Goal: Task Accomplishment & Management: Manage account settings

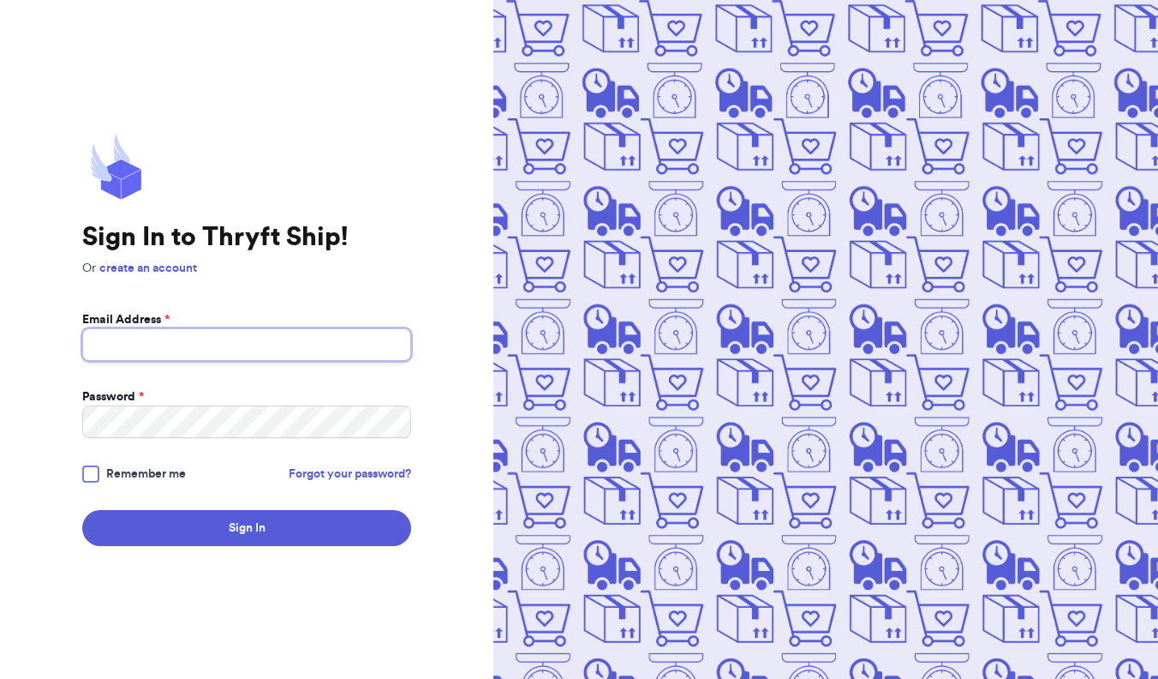
type input "[EMAIL_ADDRESS][DOMAIN_NAME]"
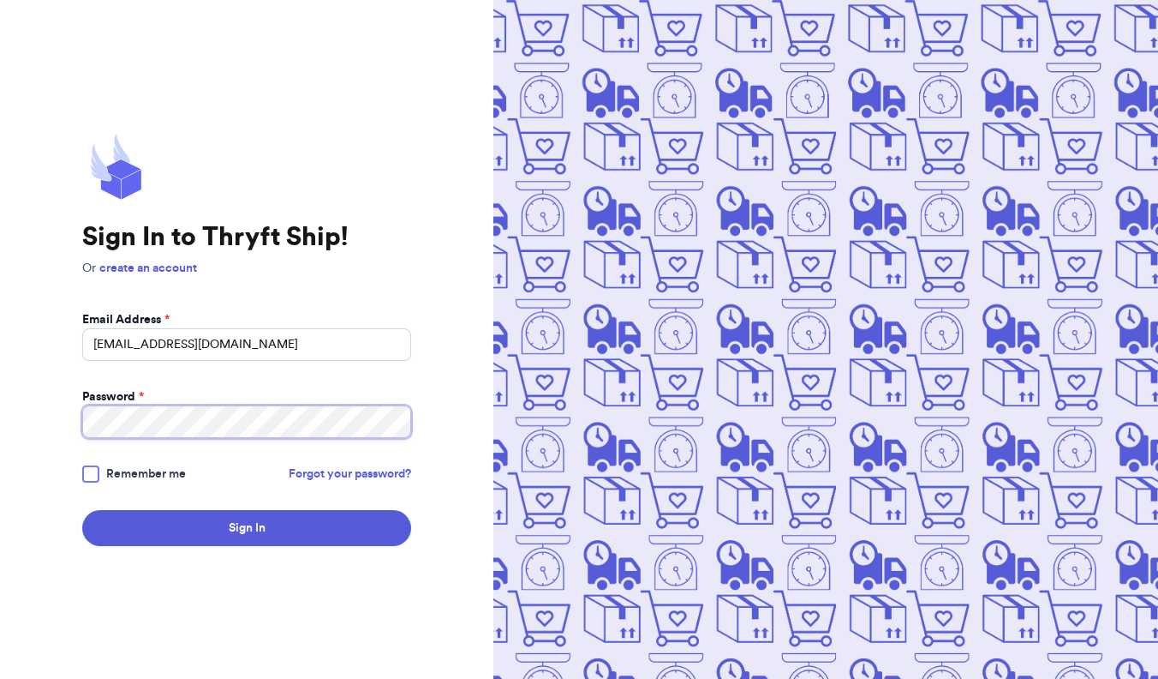
click at [247, 528] on button "Sign In" at bounding box center [246, 528] width 329 height 36
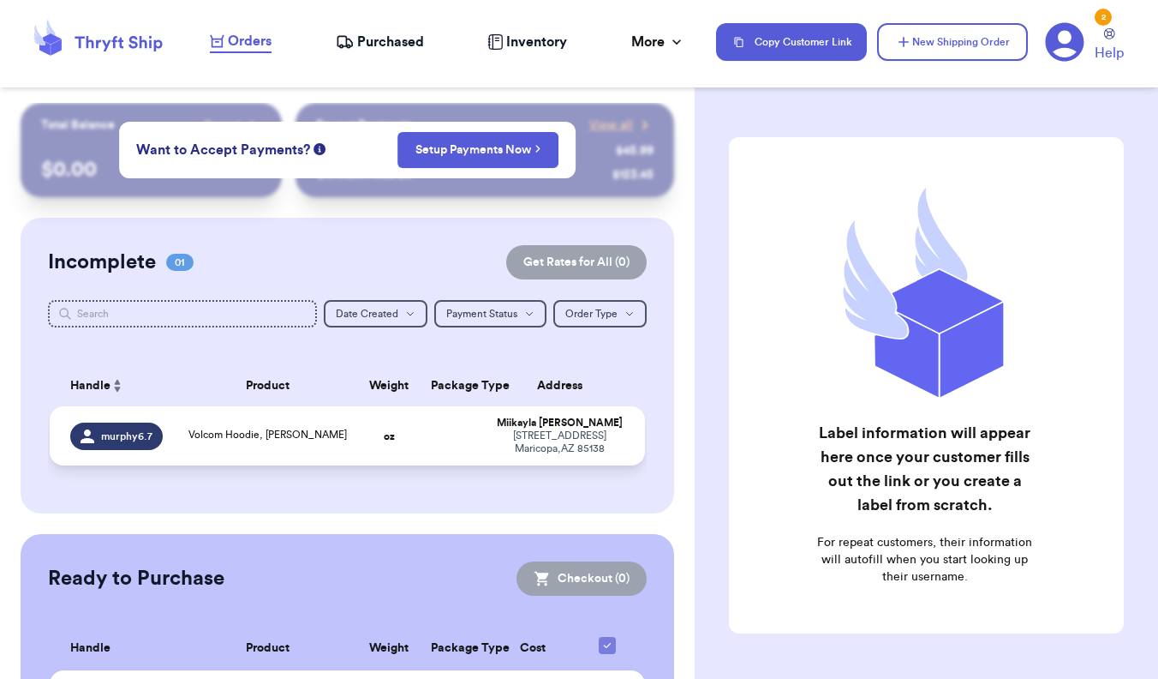
click at [318, 445] on div "Volcom Hoodie, [PERSON_NAME]" at bounding box center [267, 436] width 158 height 19
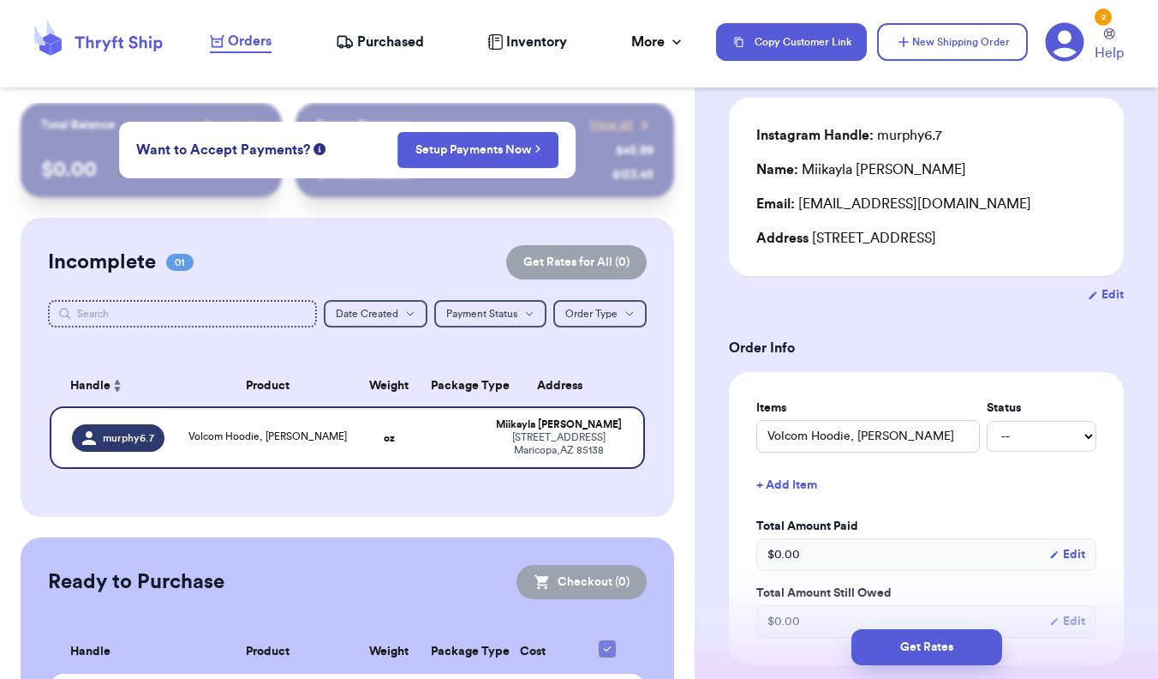
scroll to position [130, 0]
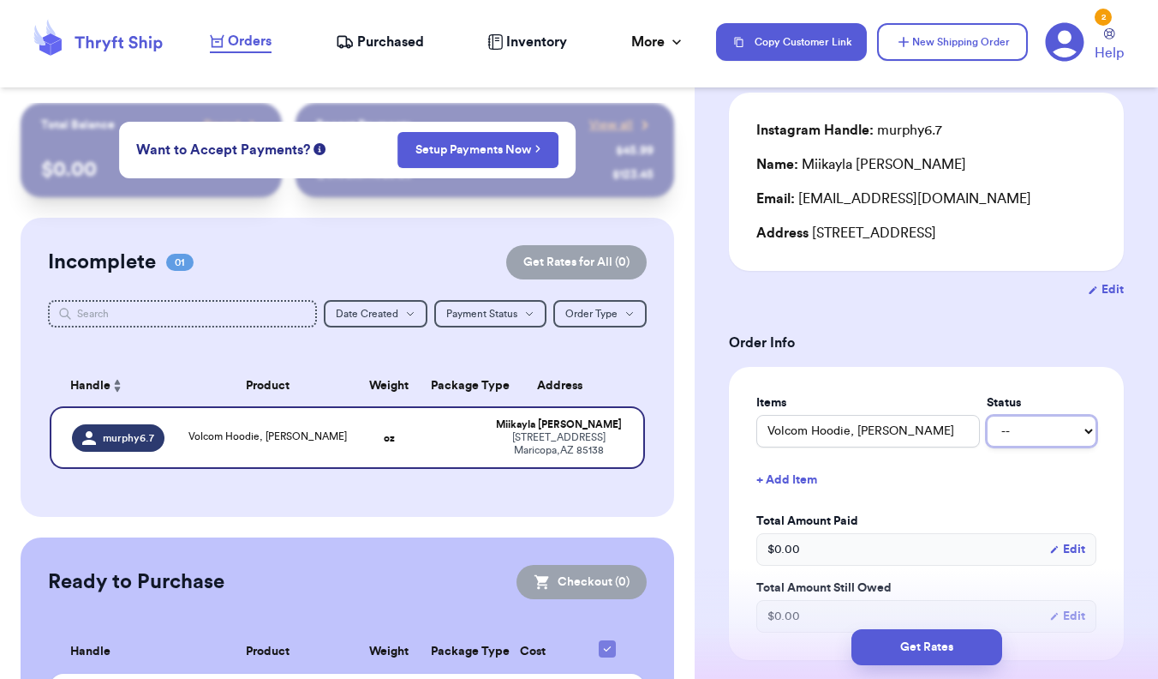
select select "paid"
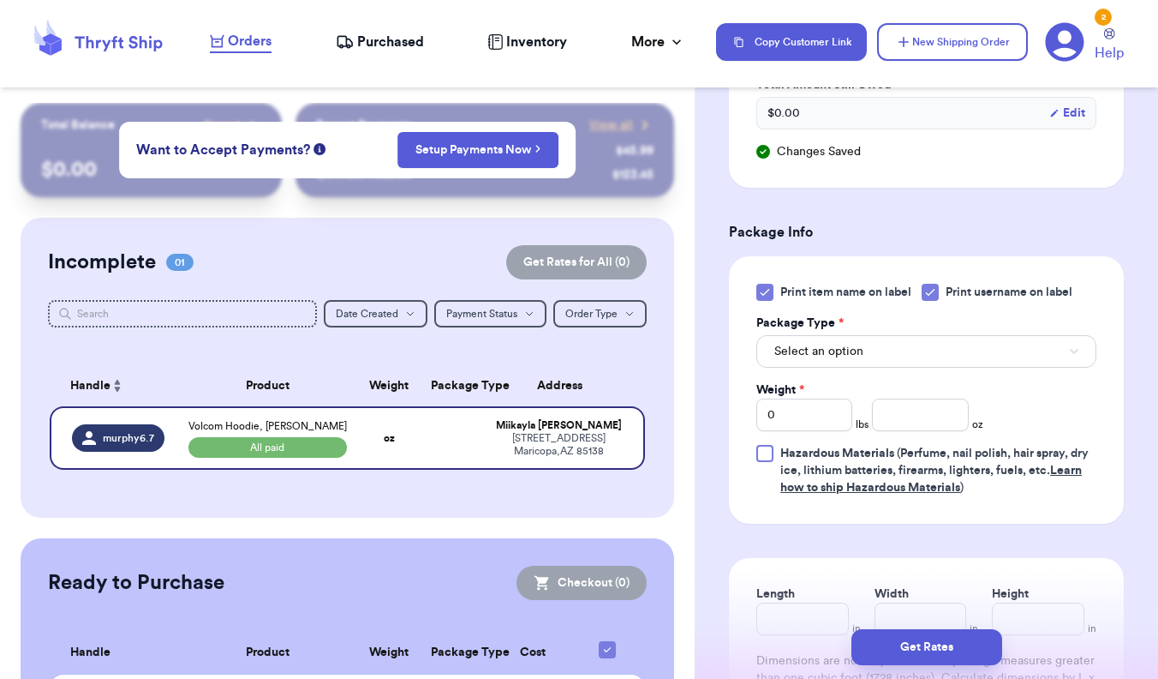
scroll to position [655, 0]
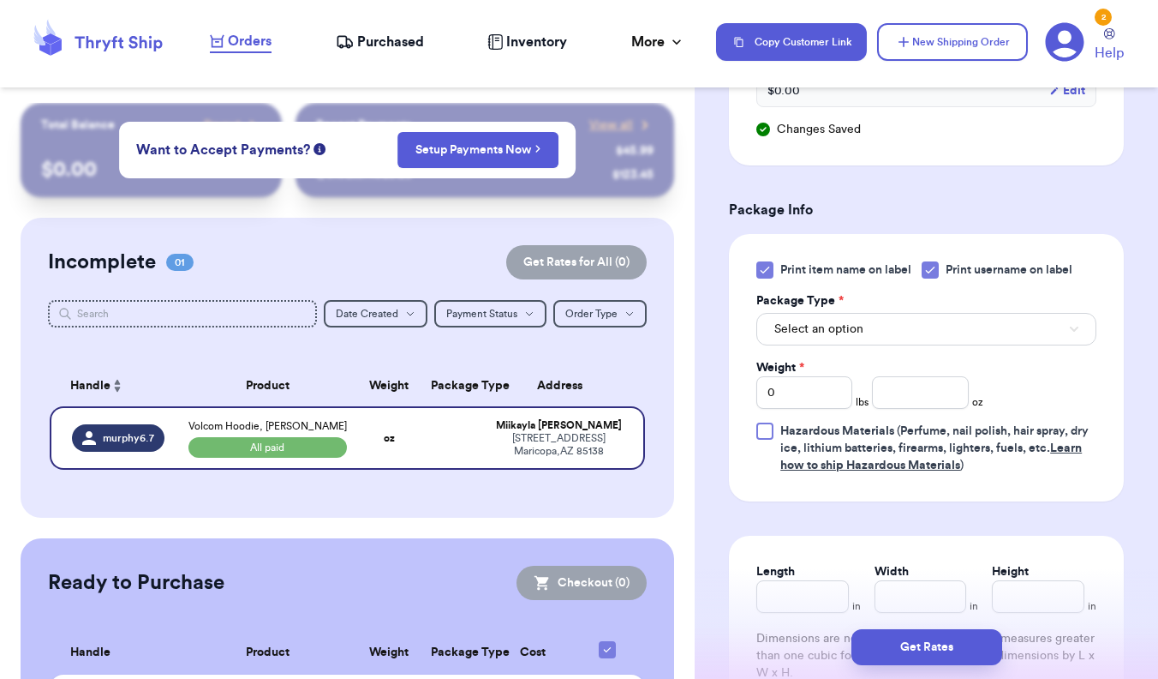
click at [886, 329] on button "Select an option" at bounding box center [926, 329] width 340 height 33
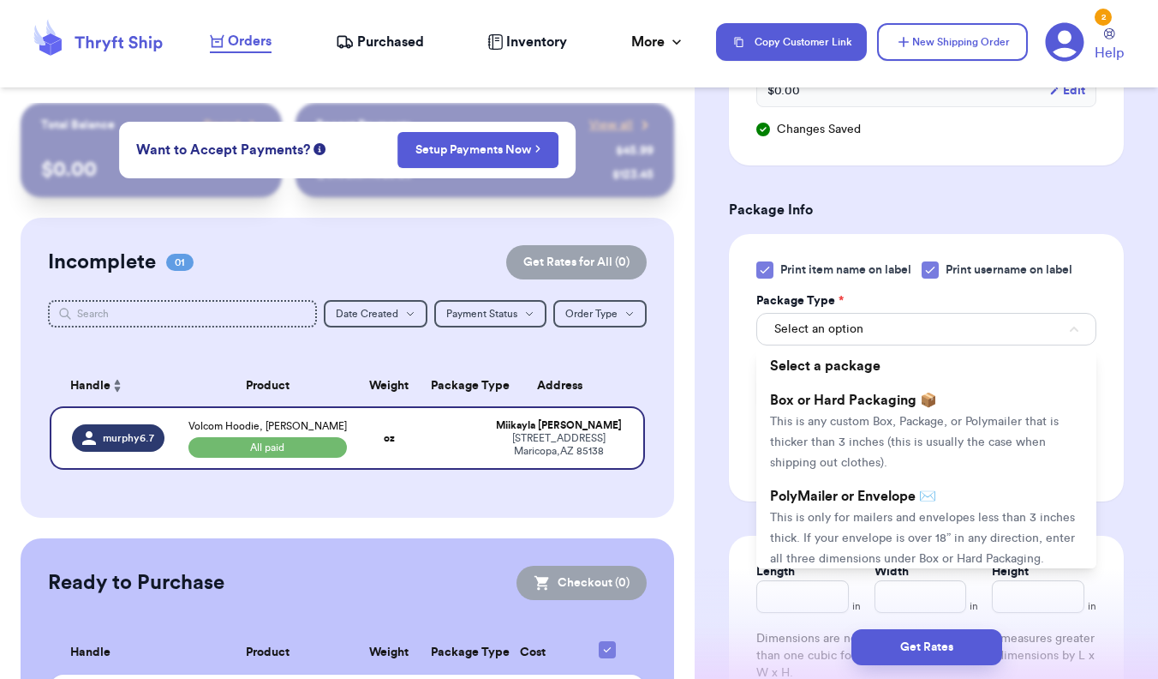
click at [773, 276] on div at bounding box center [764, 269] width 17 height 17
click at [0, 0] on input "Print item name on label" at bounding box center [0, 0] width 0 height 0
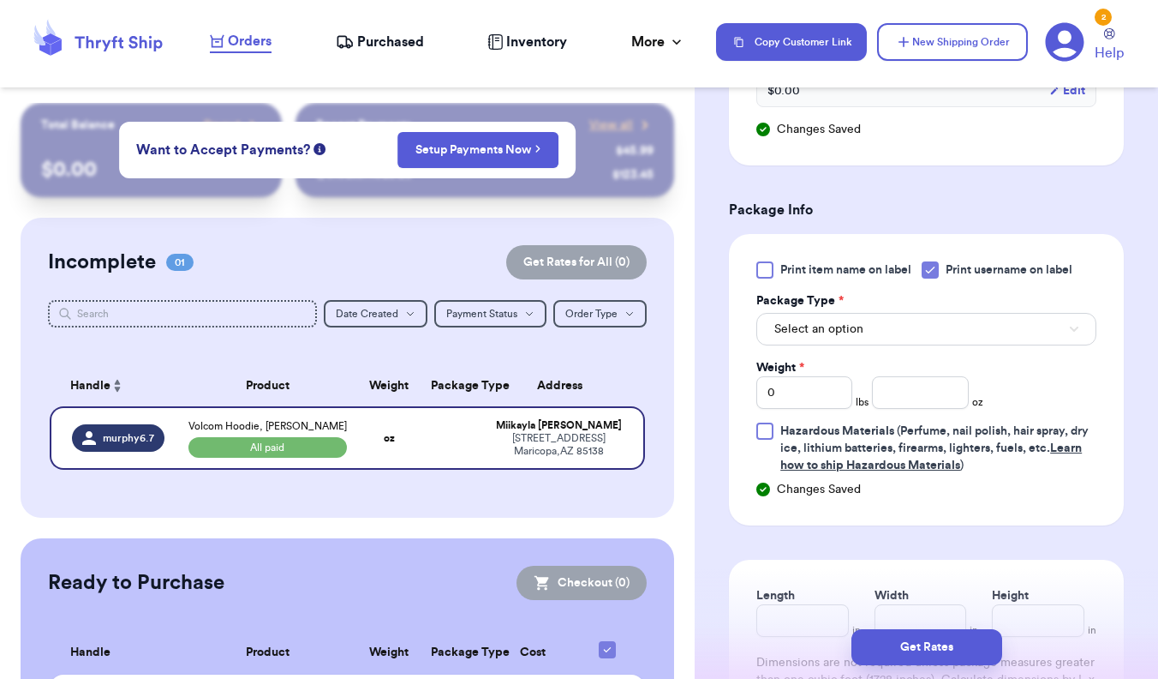
click at [858, 332] on span "Select an option" at bounding box center [818, 328] width 89 height 17
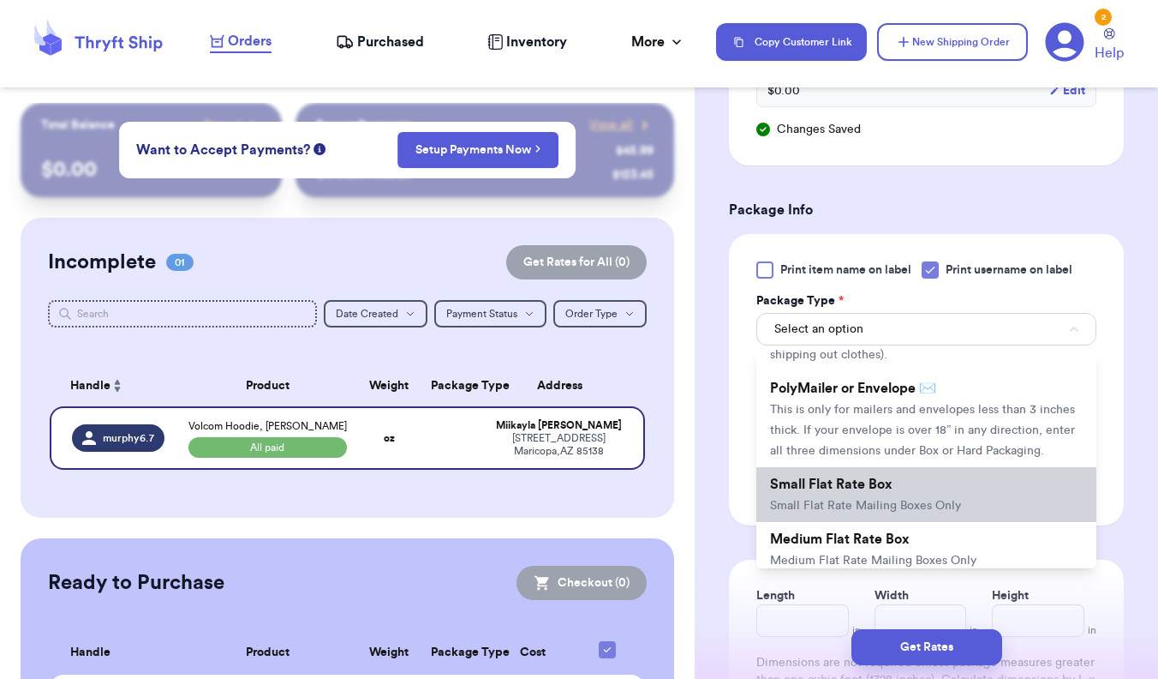
scroll to position [96, 0]
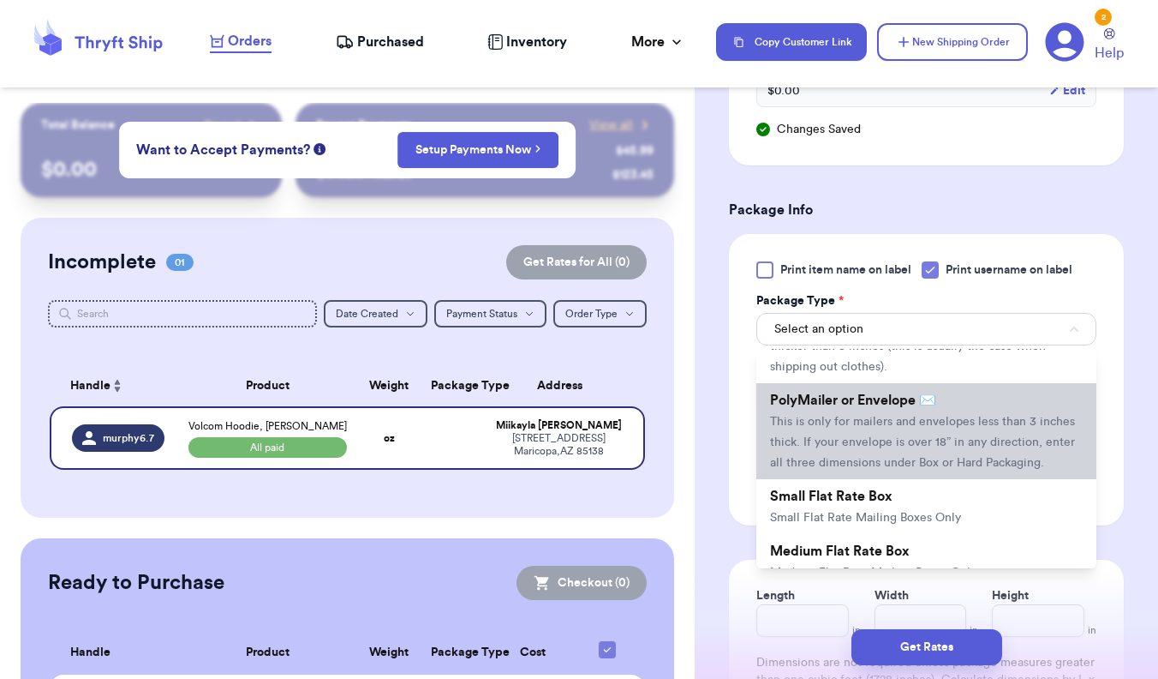
click at [973, 446] on span "This is only for mailers and envelopes less than 3 inches thick. If your envelo…" at bounding box center [922, 442] width 305 height 53
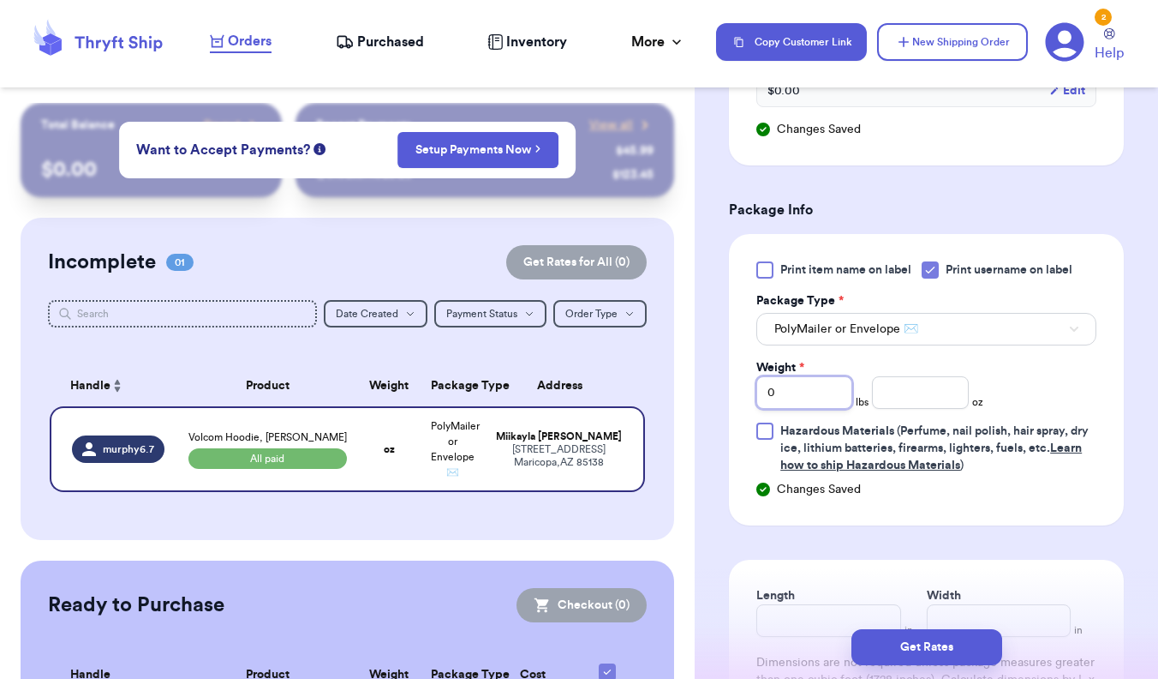
click at [827, 408] on input "0" at bounding box center [804, 392] width 96 height 33
click at [906, 404] on input "number" at bounding box center [920, 392] width 96 height 33
type input "11.2"
click at [1019, 399] on div "Print item name on label Print username on label Package Type * PolyMailer or E…" at bounding box center [926, 367] width 340 height 212
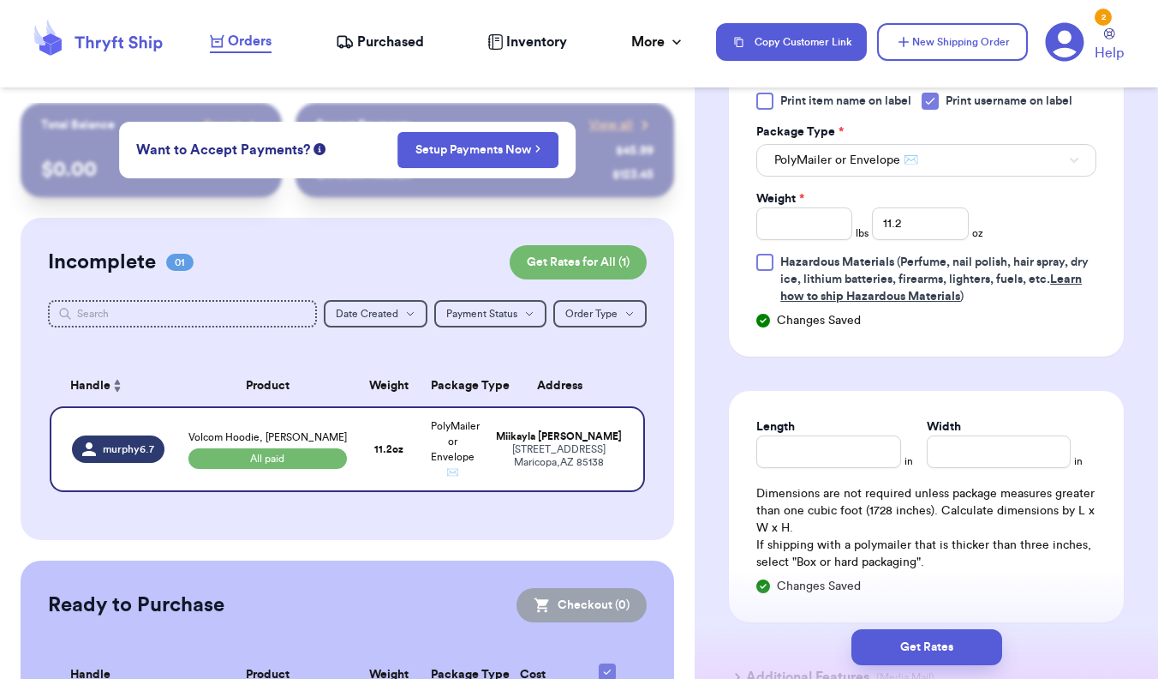
scroll to position [826, 0]
click at [824, 466] on input "Length" at bounding box center [828, 449] width 144 height 33
type input "13"
click at [939, 470] on div "Length * 13 in Width * in Dimensions are not required unless package measures g…" at bounding box center [926, 504] width 395 height 231
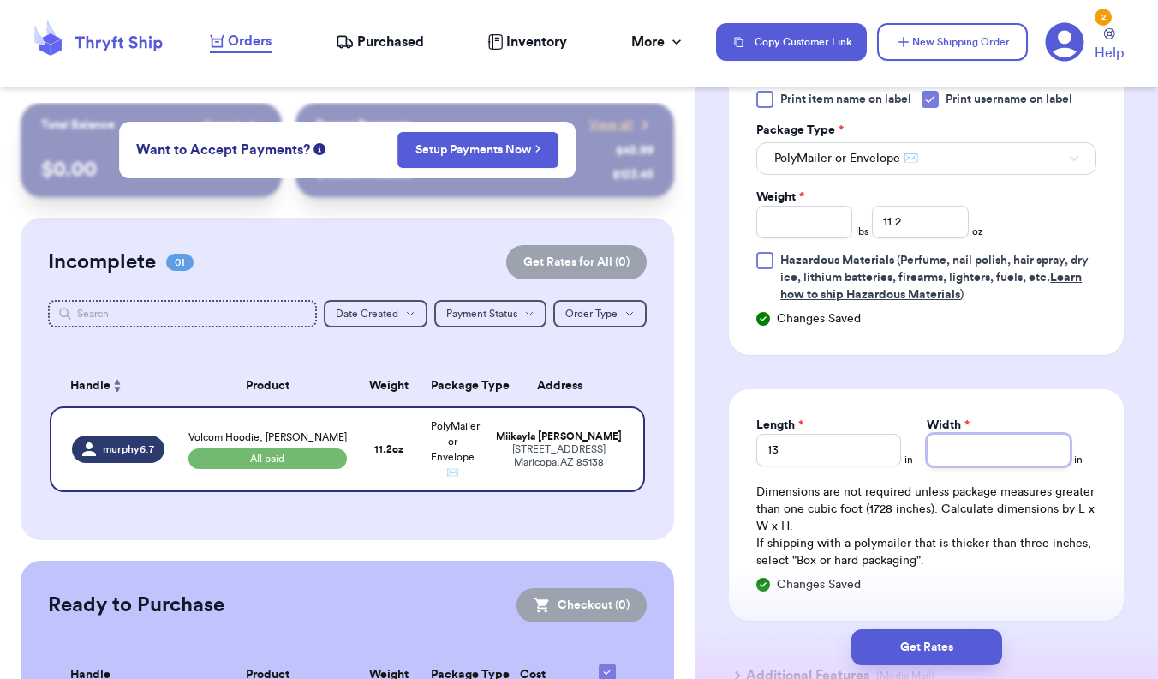
click at [937, 461] on input "Width *" at bounding box center [999, 449] width 144 height 33
type input "10"
click at [951, 523] on div "Dimensions are not required unless package measures greater than one cubic foot…" at bounding box center [926, 526] width 340 height 86
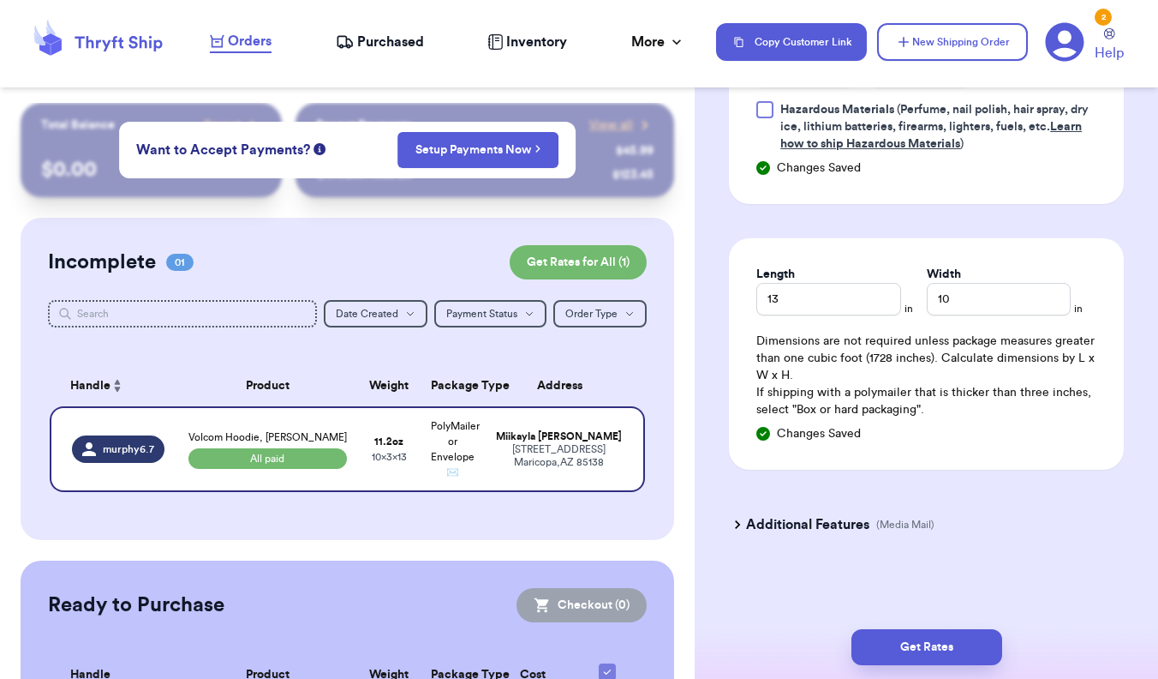
scroll to position [980, 0]
click at [830, 530] on h3 "Additional Features" at bounding box center [807, 524] width 123 height 21
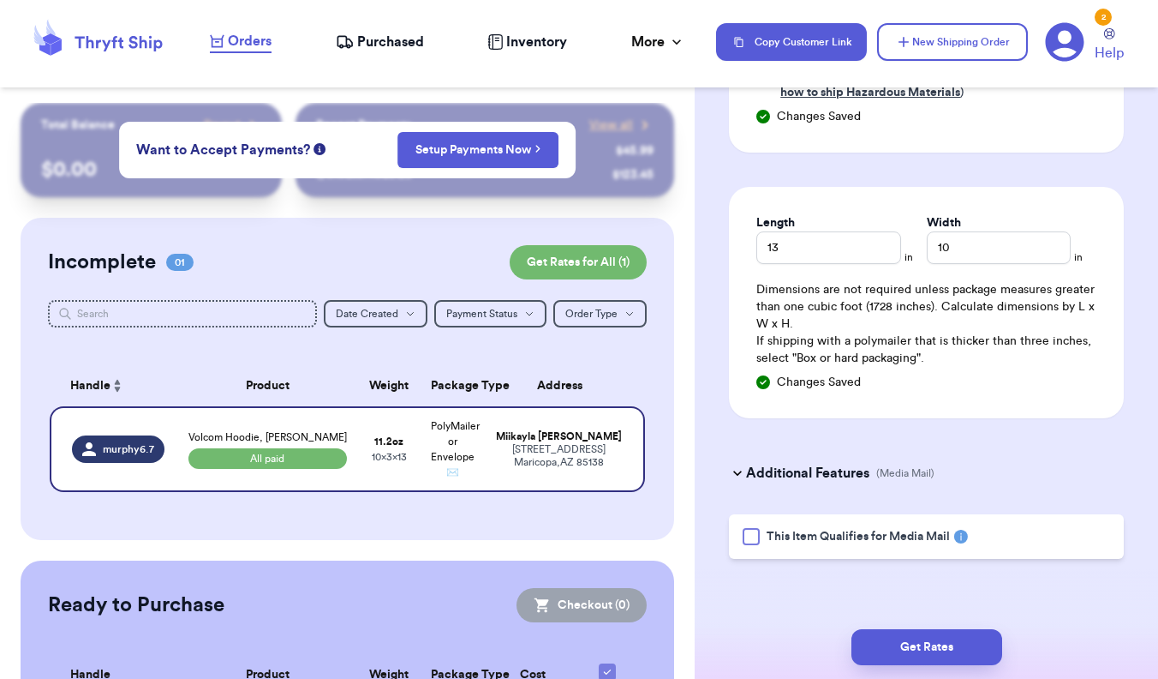
scroll to position [1031, 0]
click at [929, 643] on button "Get Rates" at bounding box center [927, 647] width 151 height 36
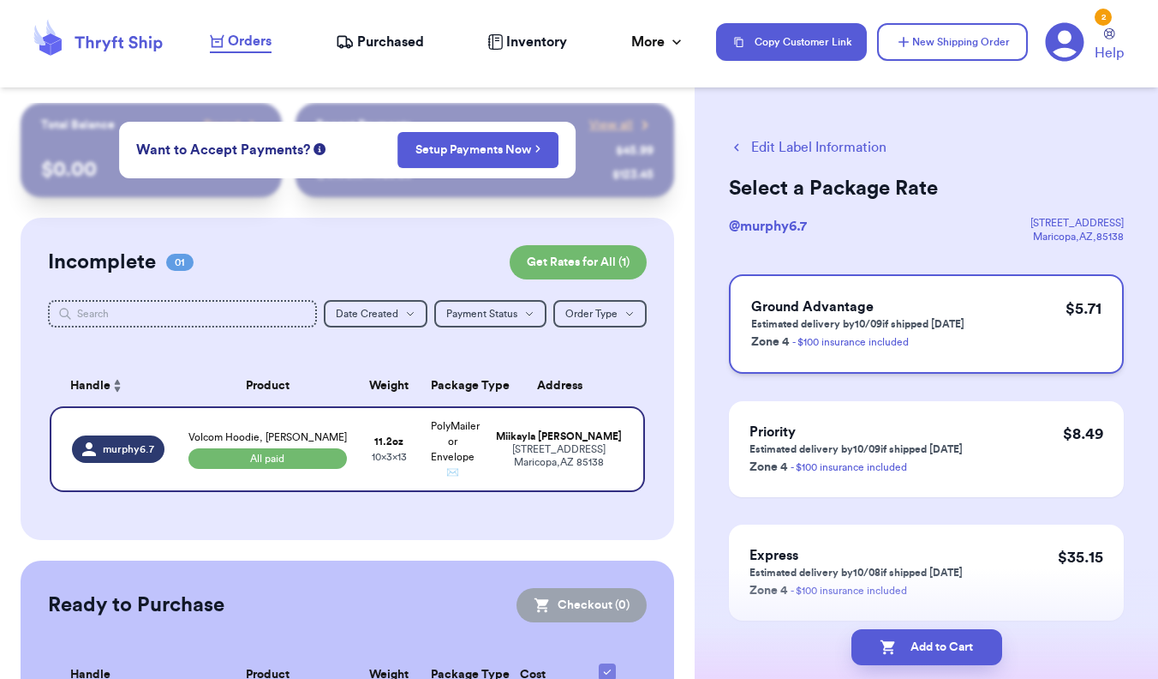
click at [990, 353] on div "Ground Advantage Estimated delivery by 10/09 if shipped [DATE] Zone 4 - $100 in…" at bounding box center [926, 323] width 395 height 99
click at [1018, 331] on div "Ground Advantage Estimated delivery by 10/09 if shipped [DATE] Zone 4 - $100 in…" at bounding box center [926, 323] width 395 height 99
click at [987, 637] on button "Add to Cart" at bounding box center [927, 647] width 151 height 36
checkbox input "true"
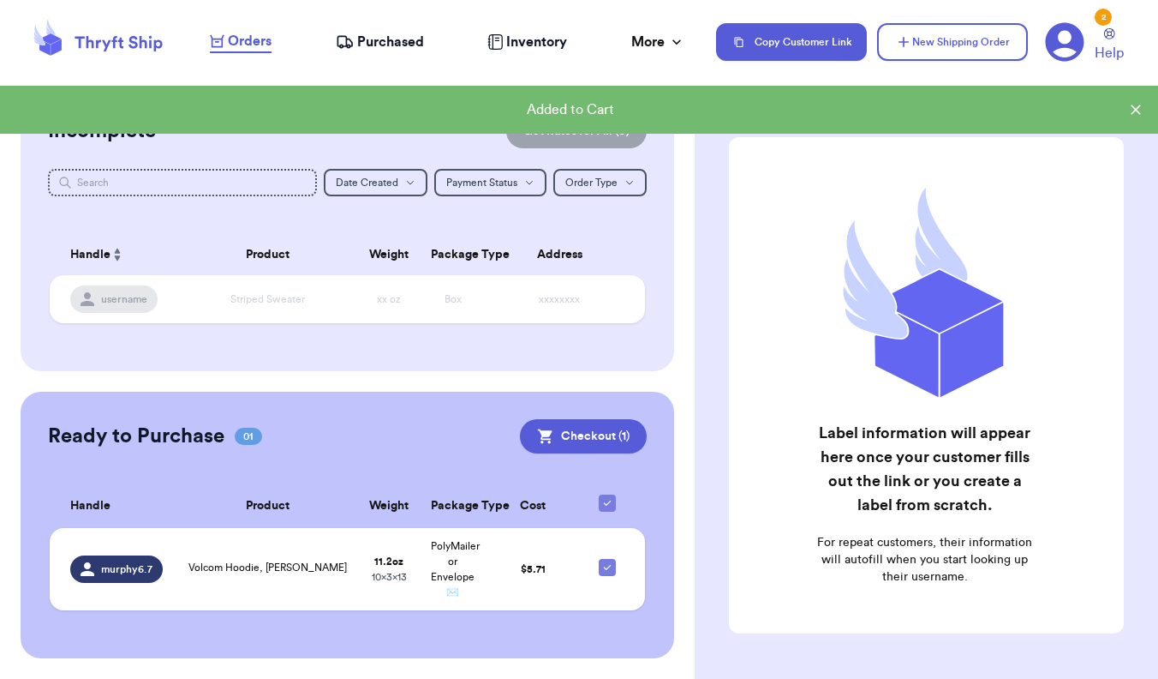
scroll to position [130, 0]
click at [617, 430] on button "Checkout ( 1 )" at bounding box center [583, 437] width 127 height 34
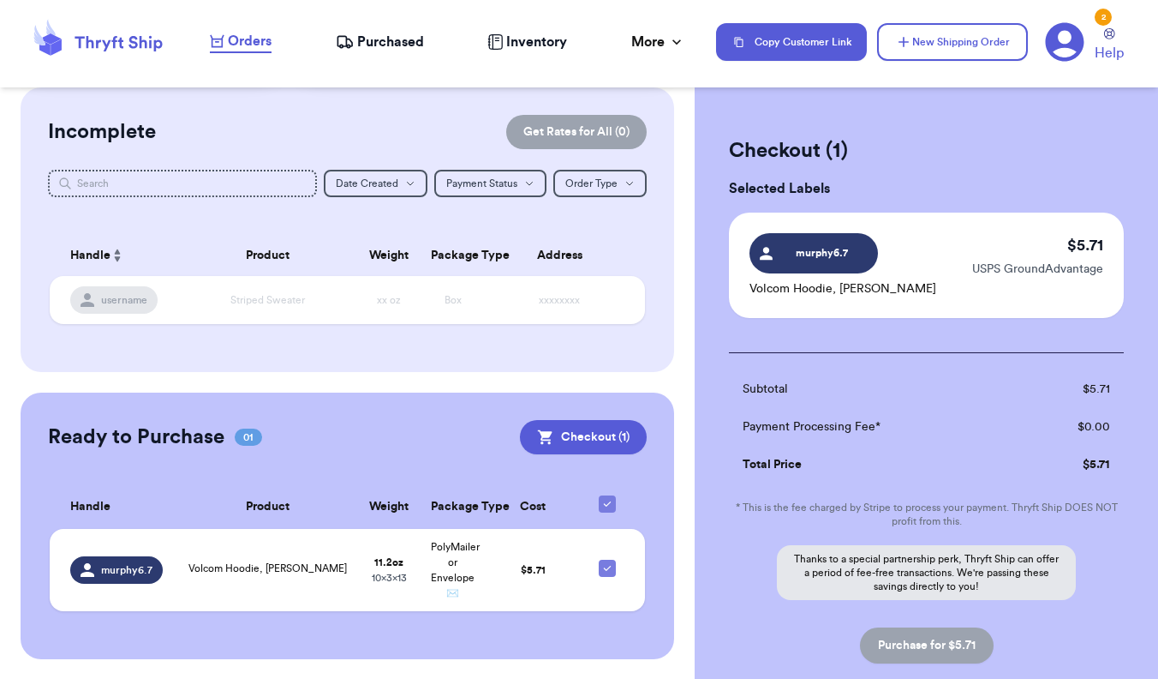
click at [923, 290] on div "murphy6.7 Volcom Hoodie, Buck Slingshot $ 5.71 USPS GroundAdvantage" at bounding box center [926, 264] width 395 height 105
click at [863, 287] on p "Volcom Hoodie, [PERSON_NAME]" at bounding box center [843, 288] width 187 height 17
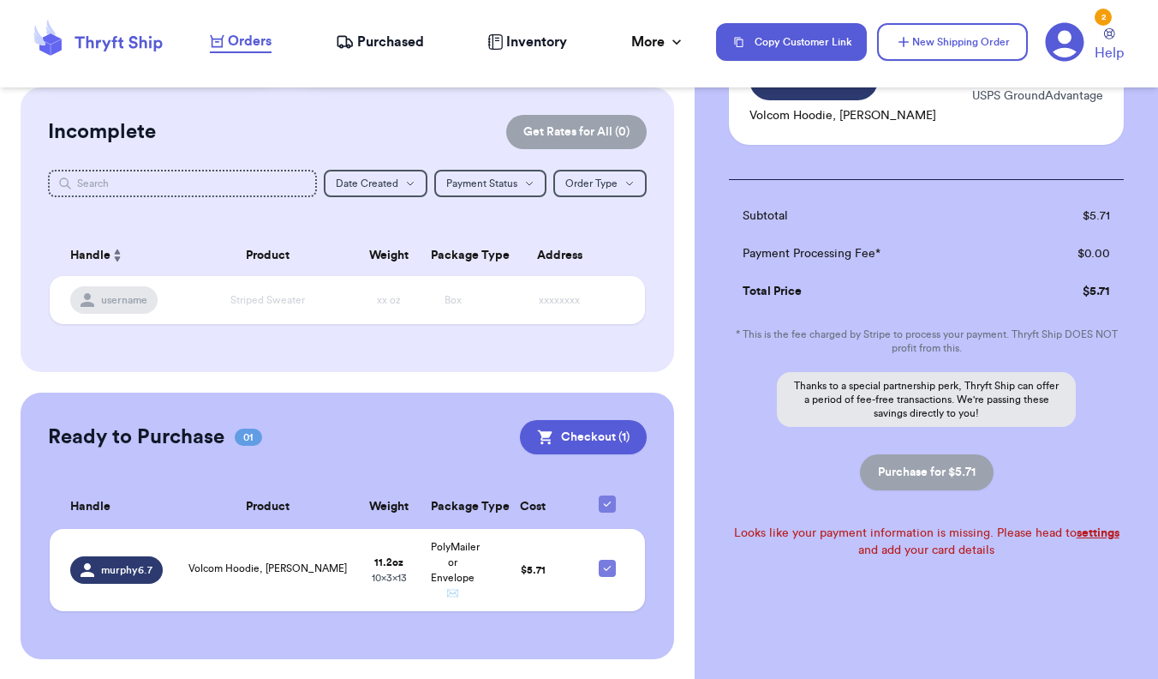
scroll to position [174, 0]
click at [1087, 537] on link "settings" at bounding box center [1098, 533] width 43 height 12
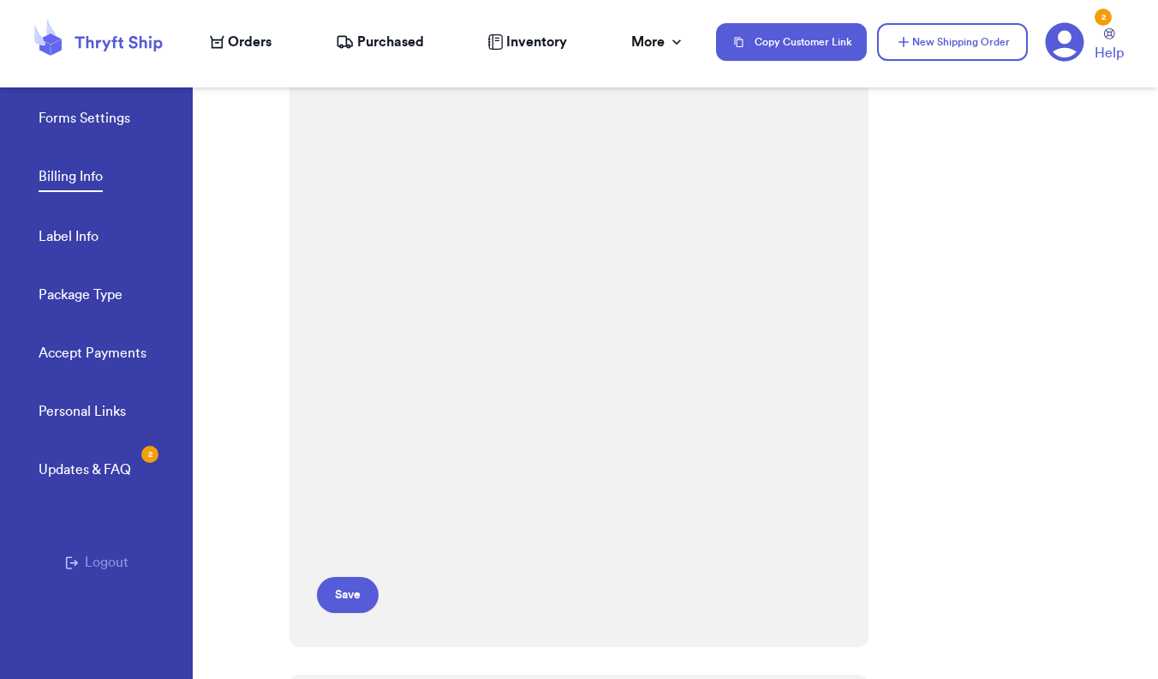
scroll to position [236, 0]
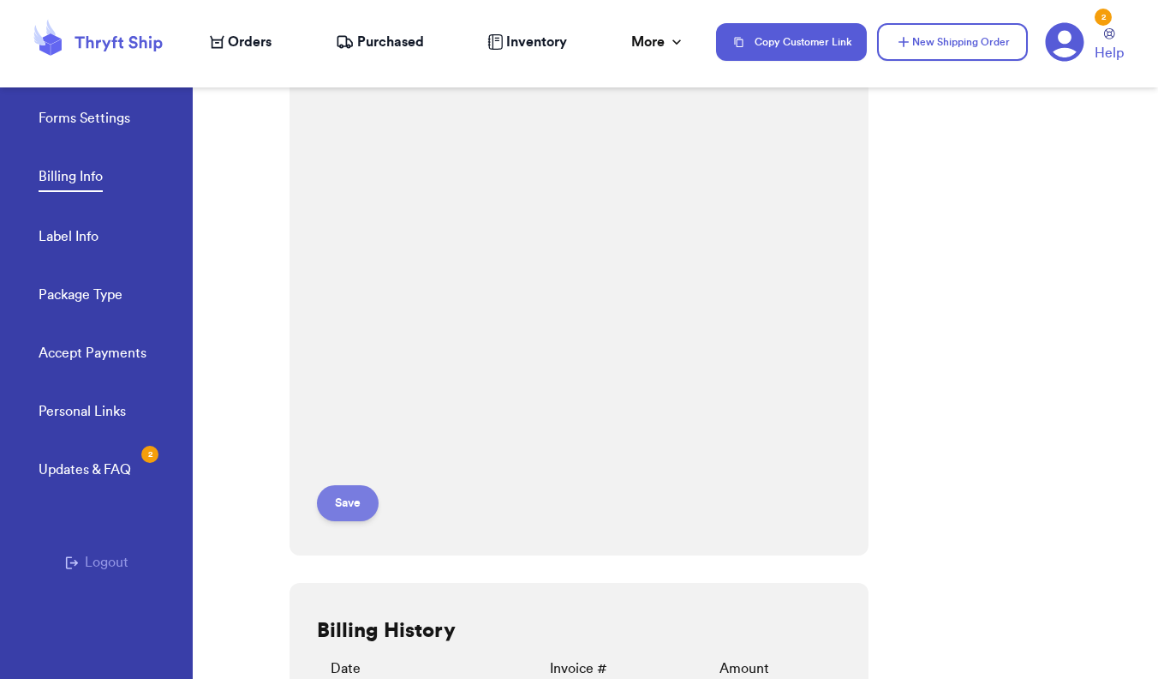
click at [368, 487] on button "Save" at bounding box center [348, 503] width 62 height 36
click at [368, 487] on form at bounding box center [492, 244] width 350 height 553
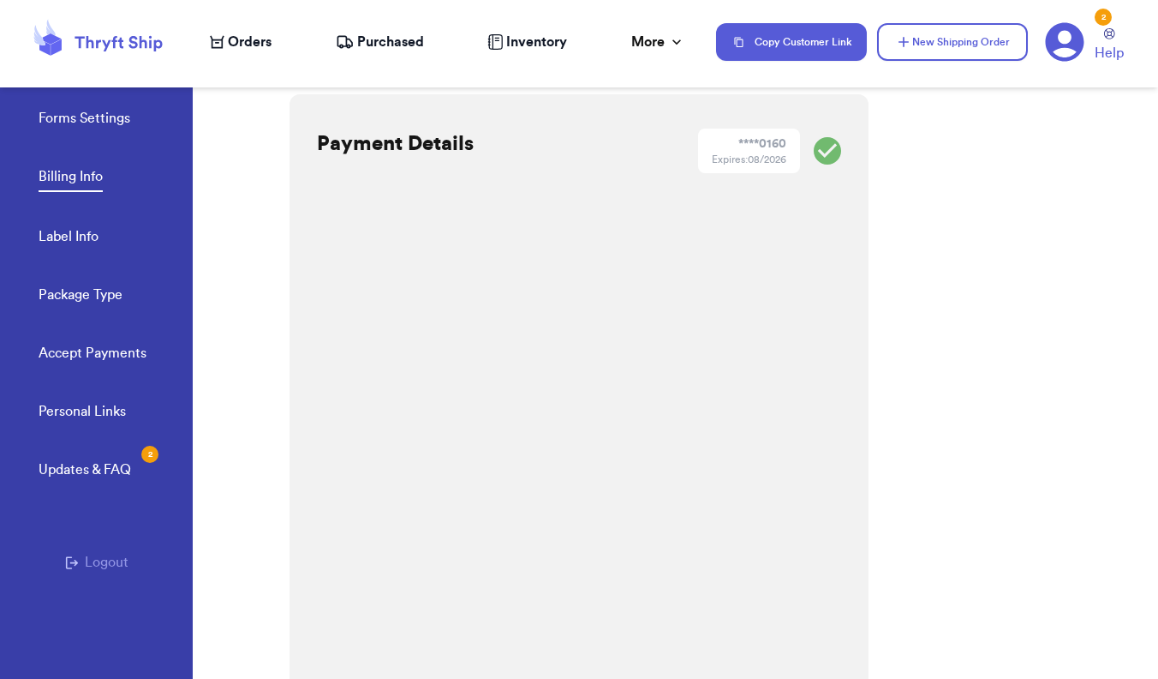
scroll to position [0, 0]
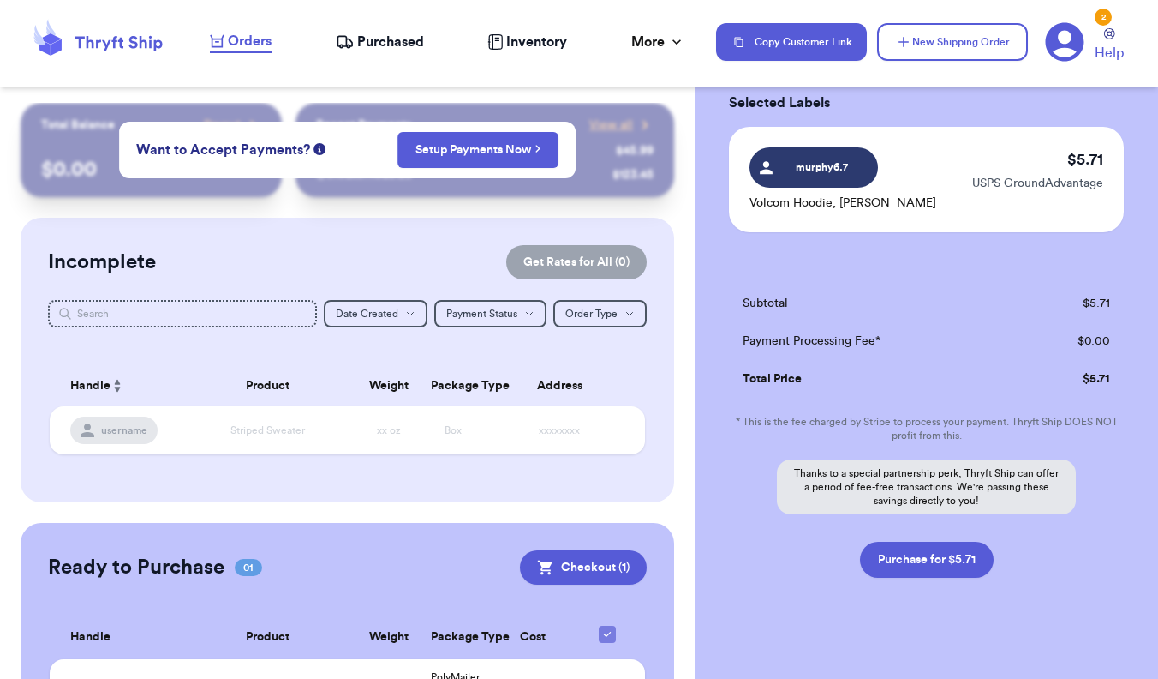
scroll to position [87, 0]
click at [938, 563] on button "Purchase for $5.71" at bounding box center [927, 559] width 134 height 36
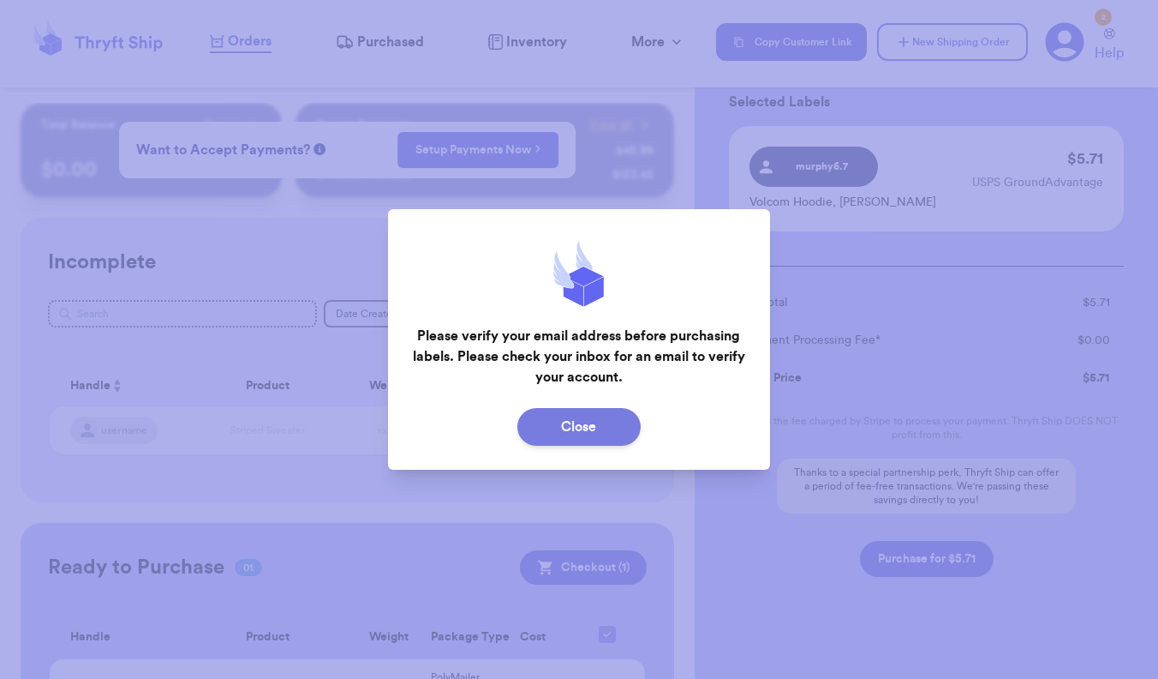
click at [604, 428] on button "Close" at bounding box center [578, 427] width 123 height 38
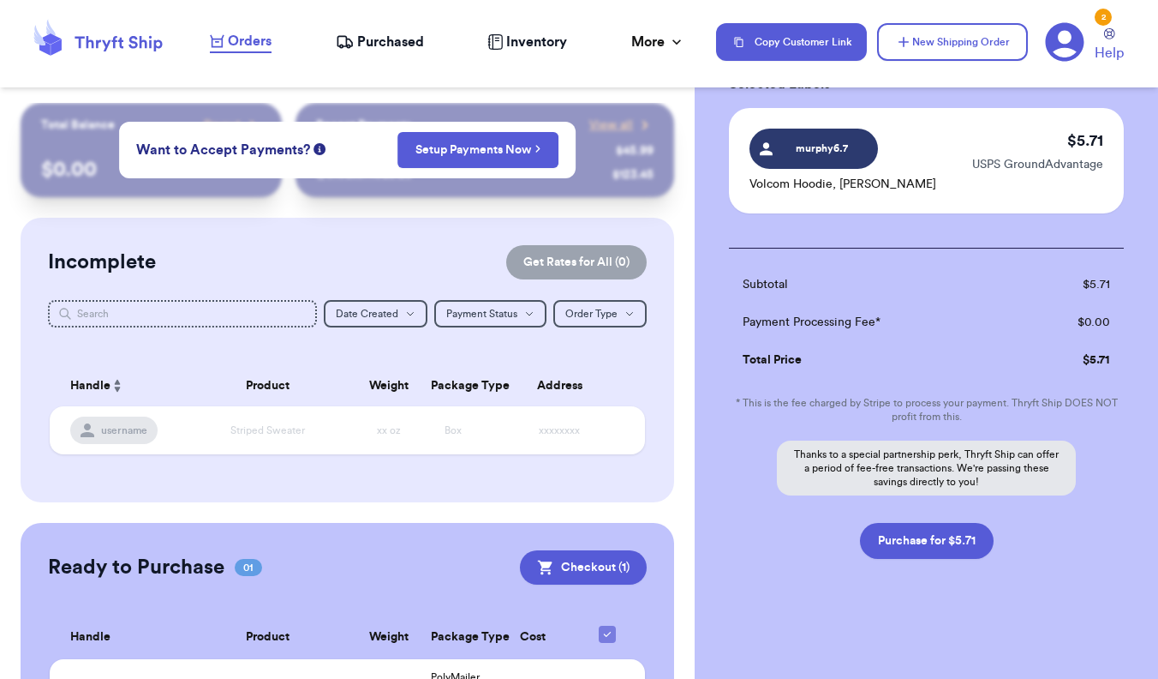
scroll to position [105, 0]
click at [948, 549] on button "Purchase for $5.71" at bounding box center [927, 541] width 134 height 36
checkbox input "true"
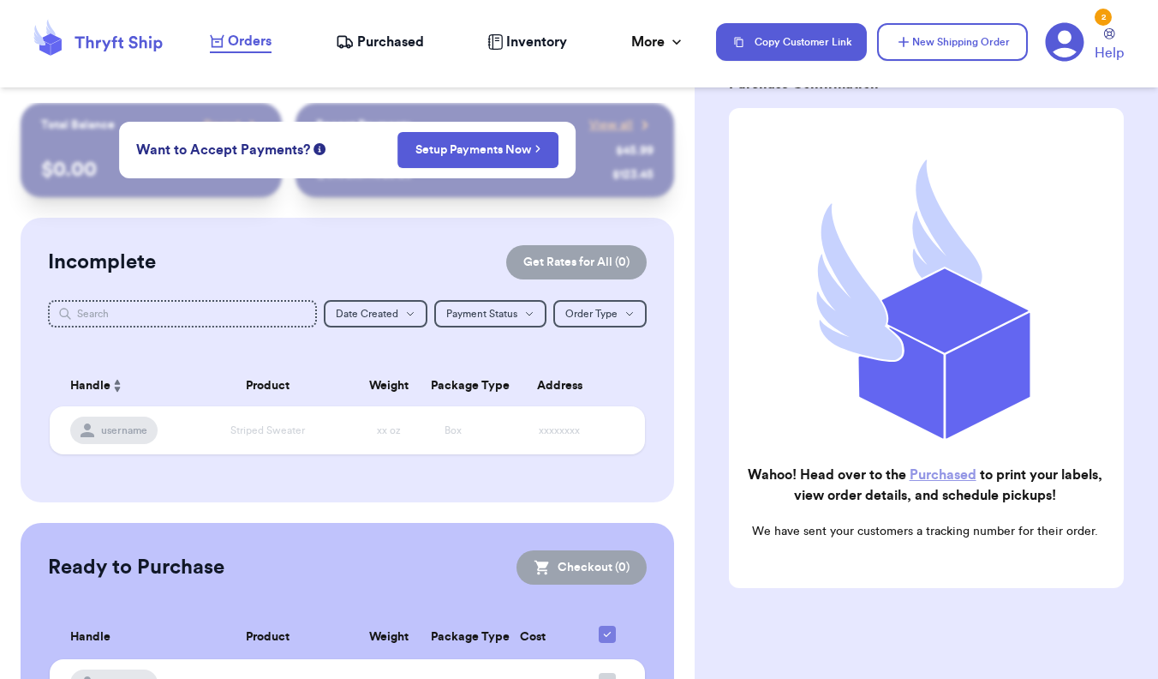
scroll to position [0, 0]
click at [936, 475] on link "Purchased" at bounding box center [943, 475] width 67 height 14
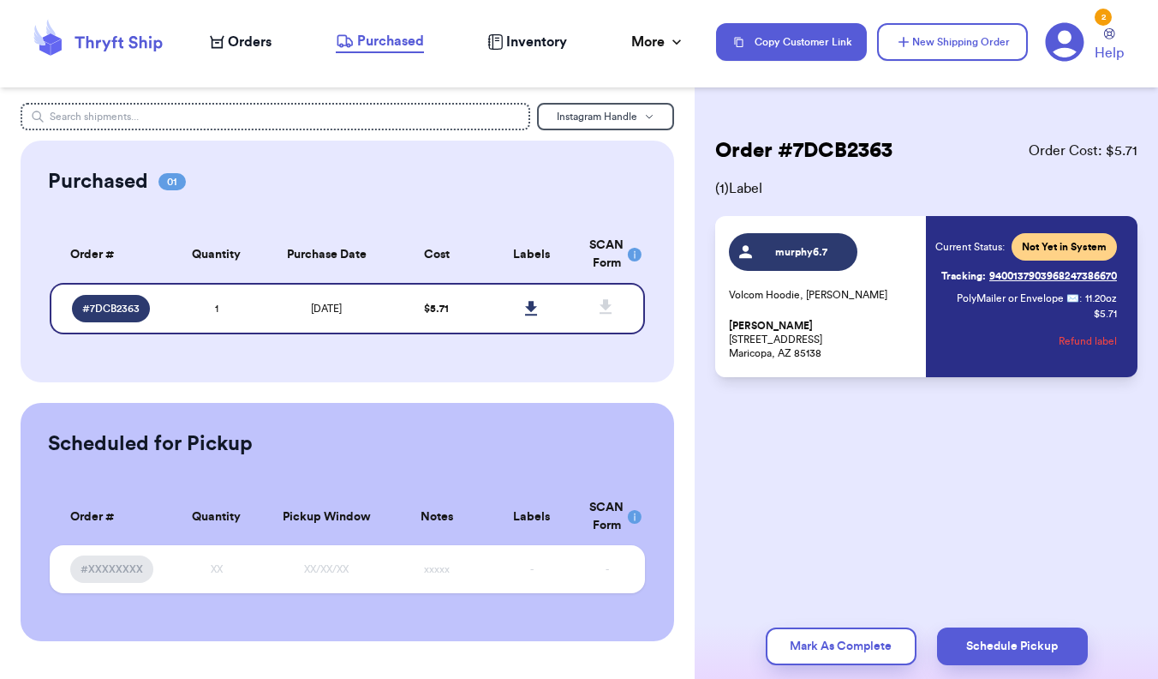
drag, startPoint x: 956, startPoint y: 250, endPoint x: 914, endPoint y: 250, distance: 42.0
click at [920, 250] on div "murphy6.7 Volcom Hoodie, [PERSON_NAME] Miikayla [PERSON_NAME] [STREET_ADDRESS][…" at bounding box center [923, 296] width 388 height 127
click at [534, 314] on icon at bounding box center [531, 308] width 12 height 15
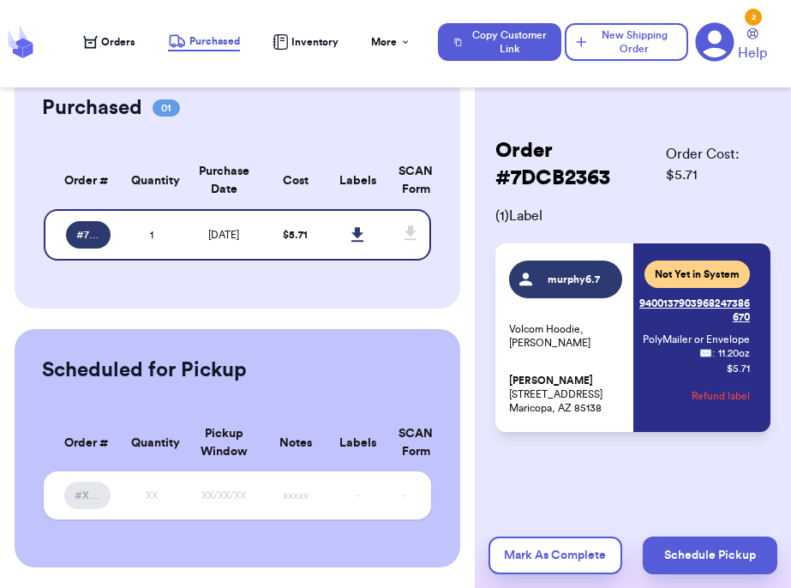
scroll to position [74, 0]
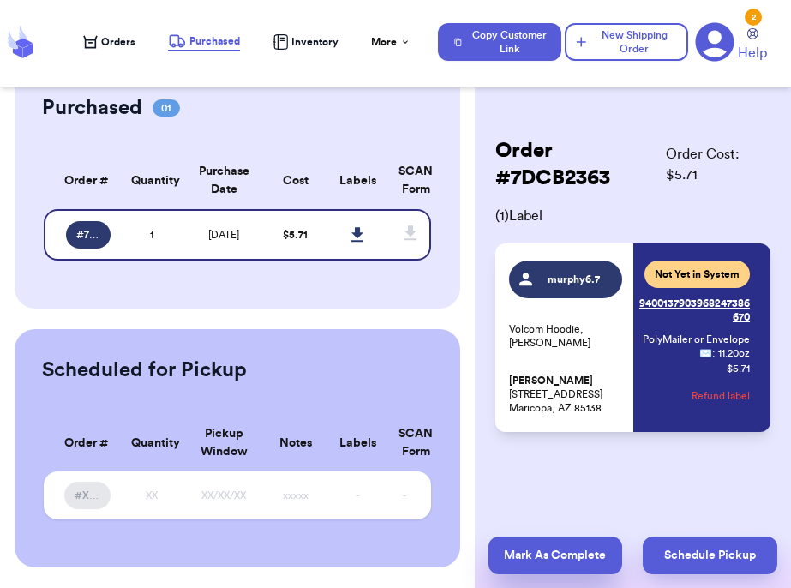
click at [606, 558] on button "Mark As Complete" at bounding box center [555, 555] width 134 height 38
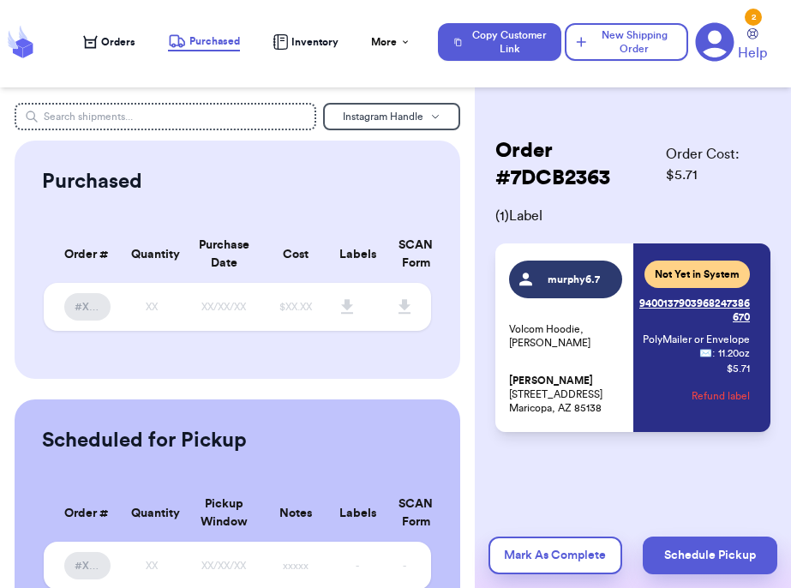
scroll to position [0, 0]
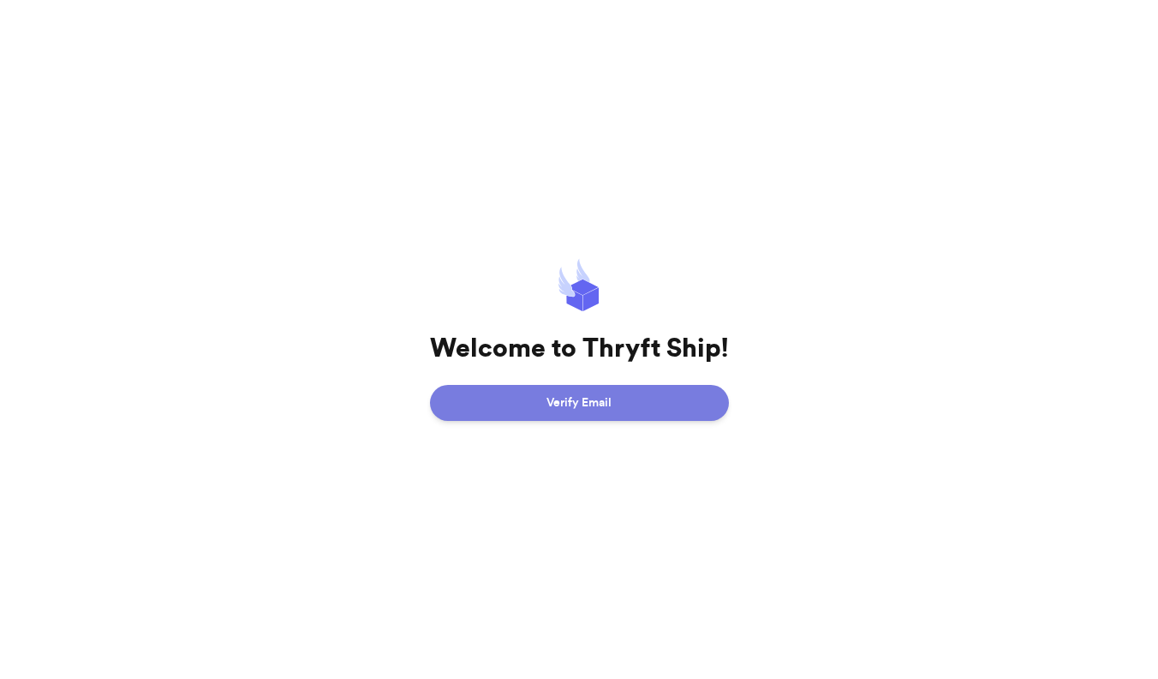
click at [602, 401] on button "Verify Email" at bounding box center [579, 403] width 299 height 36
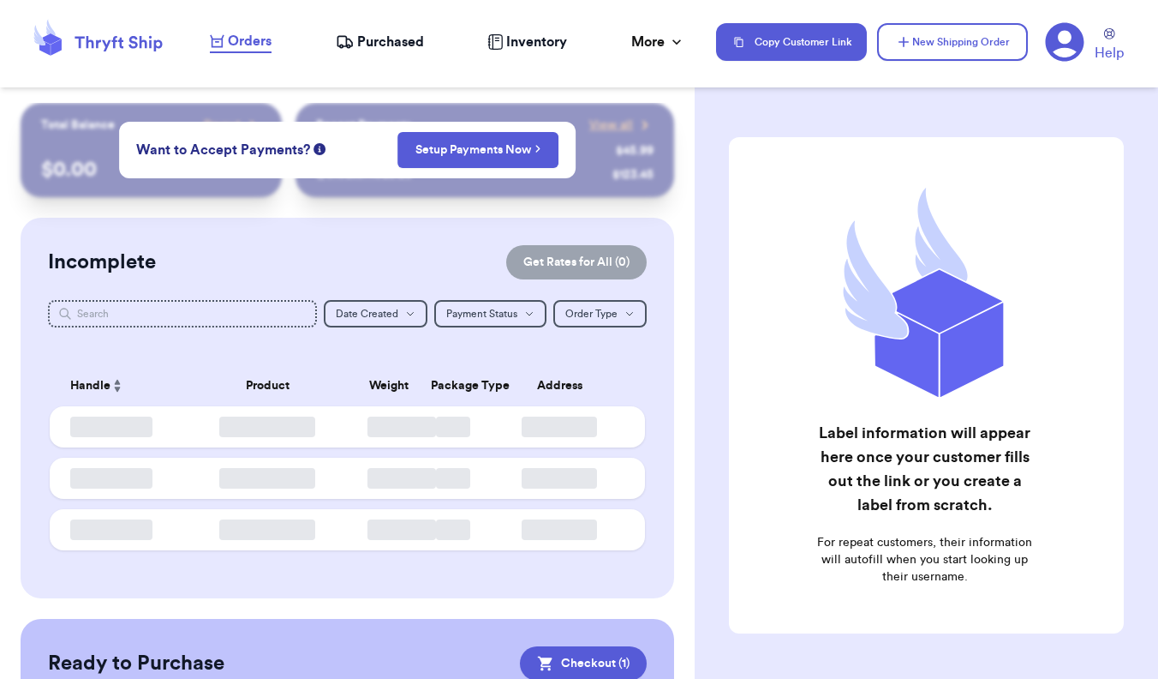
checkbox input "true"
